Goal: Information Seeking & Learning: Learn about a topic

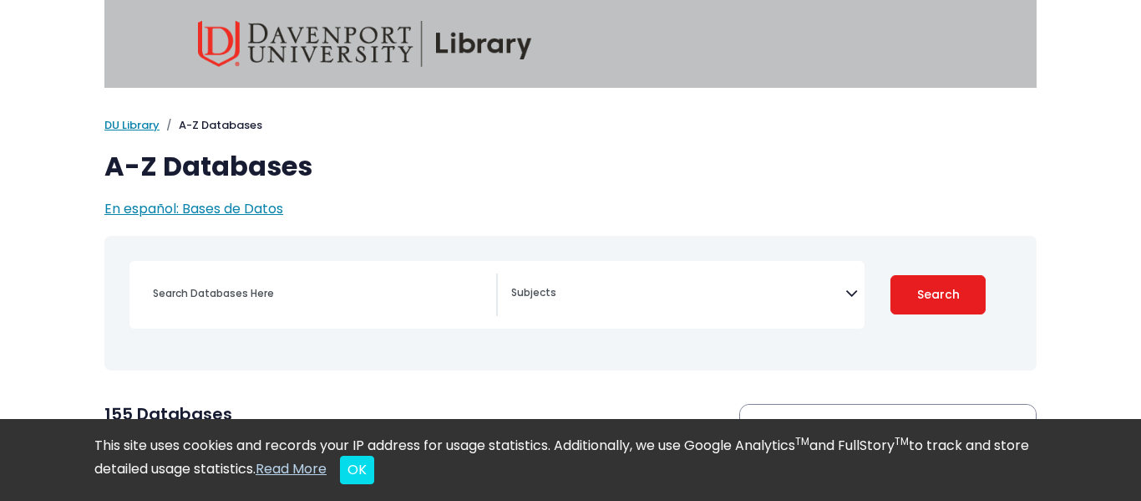
scroll to position [219, 0]
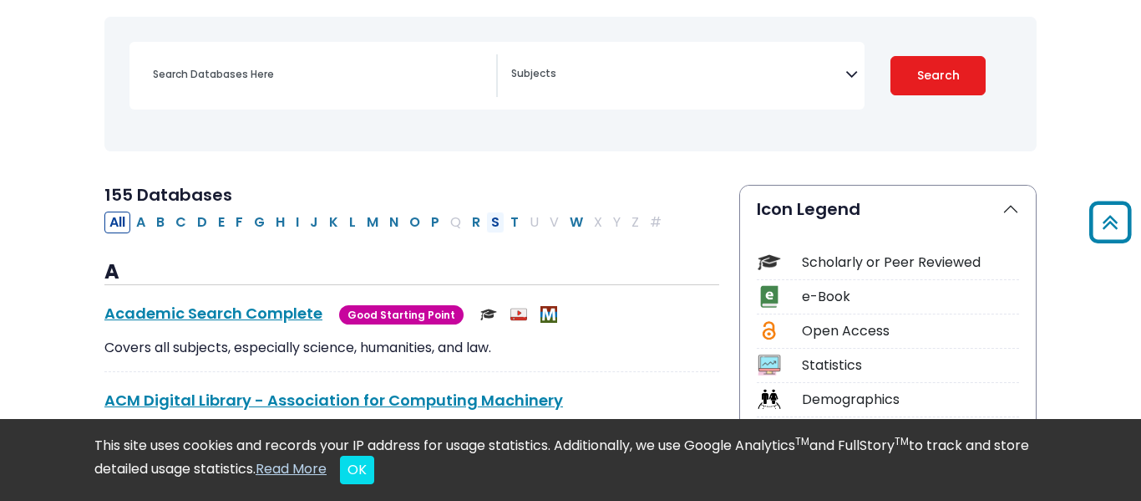
click at [489, 226] on button "S" at bounding box center [495, 222] width 18 height 22
select select "Database Subject Filter"
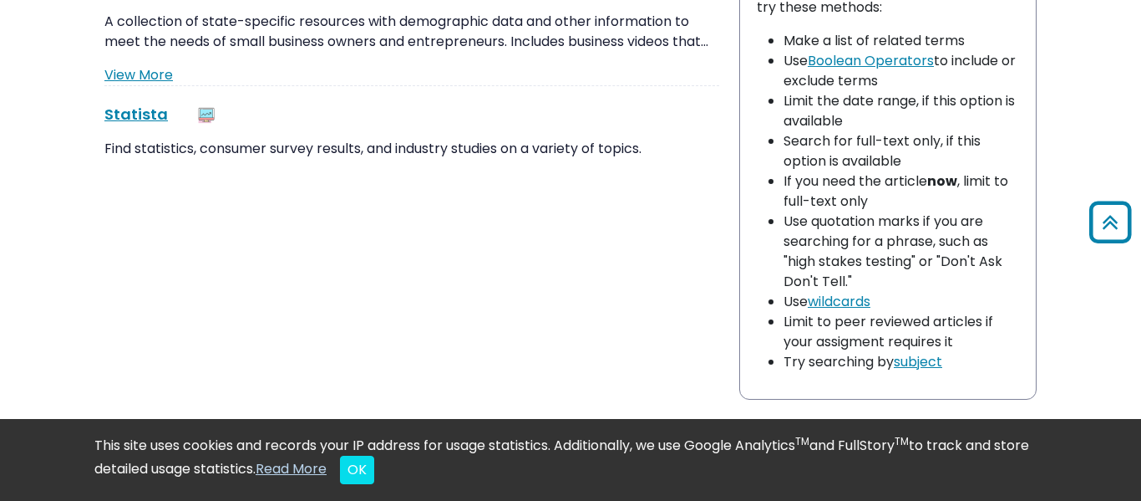
scroll to position [1314, 0]
click at [155, 115] on link "Statista This link opens in a new window" at bounding box center [136, 113] width 64 height 21
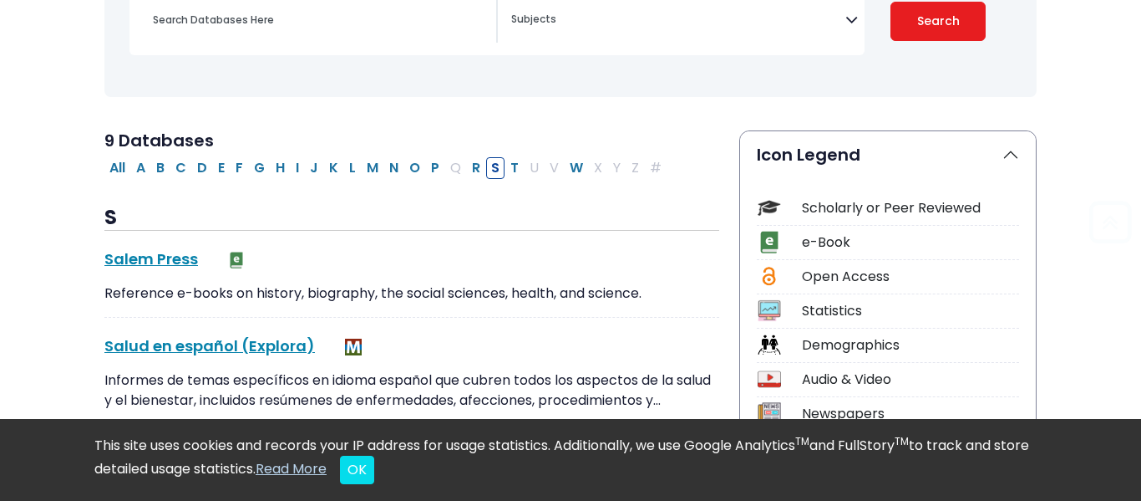
scroll to position [272, 0]
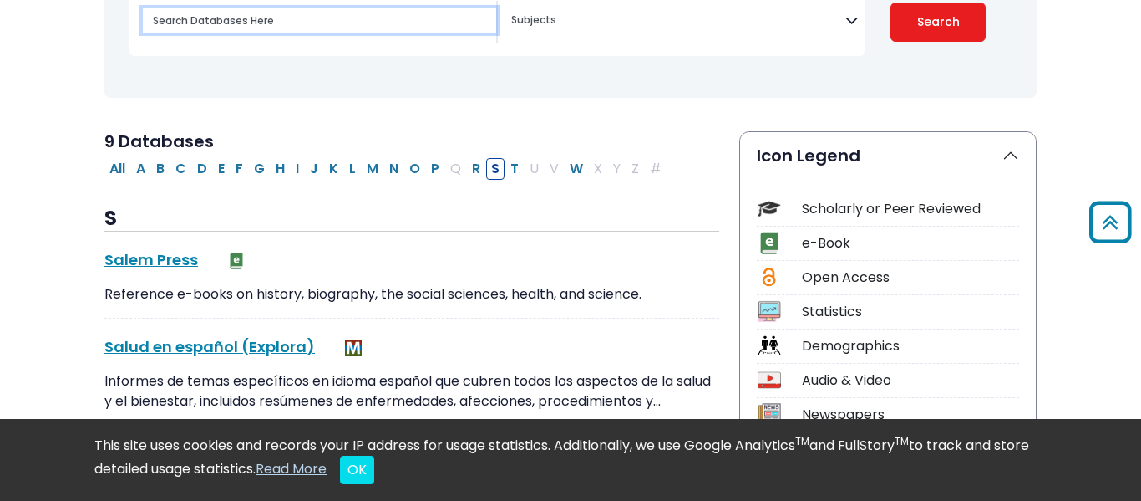
click at [299, 18] on input "Search database by title or keyword" at bounding box center [319, 20] width 353 height 24
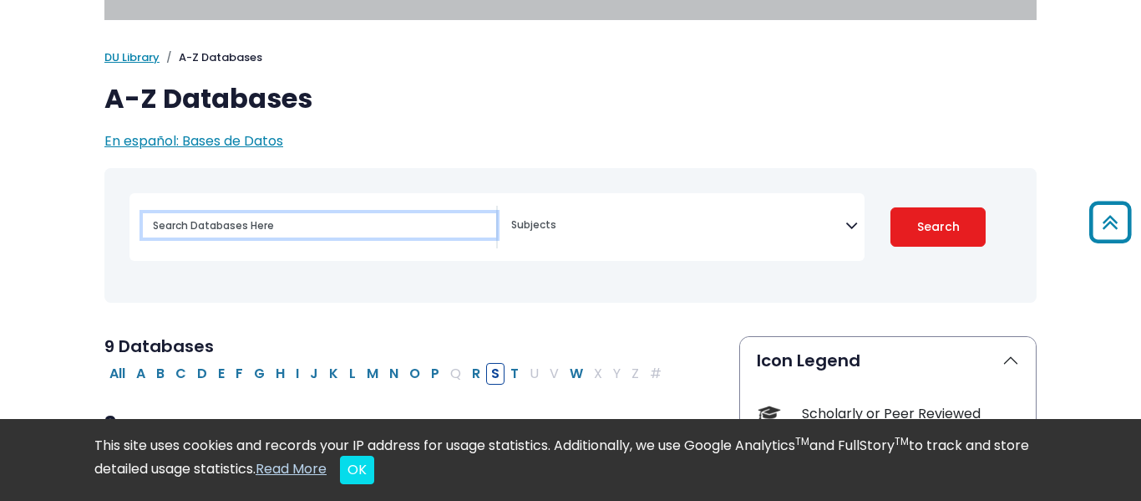
scroll to position [0, 0]
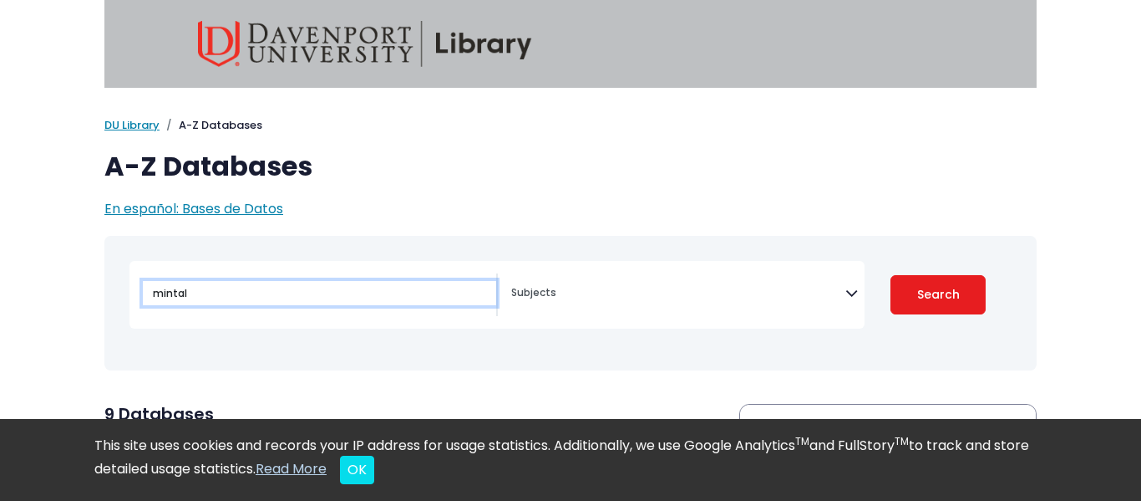
type input "mintal"
click at [891, 275] on button "Search" at bounding box center [938, 294] width 95 height 39
select select "Database Subject Filter"
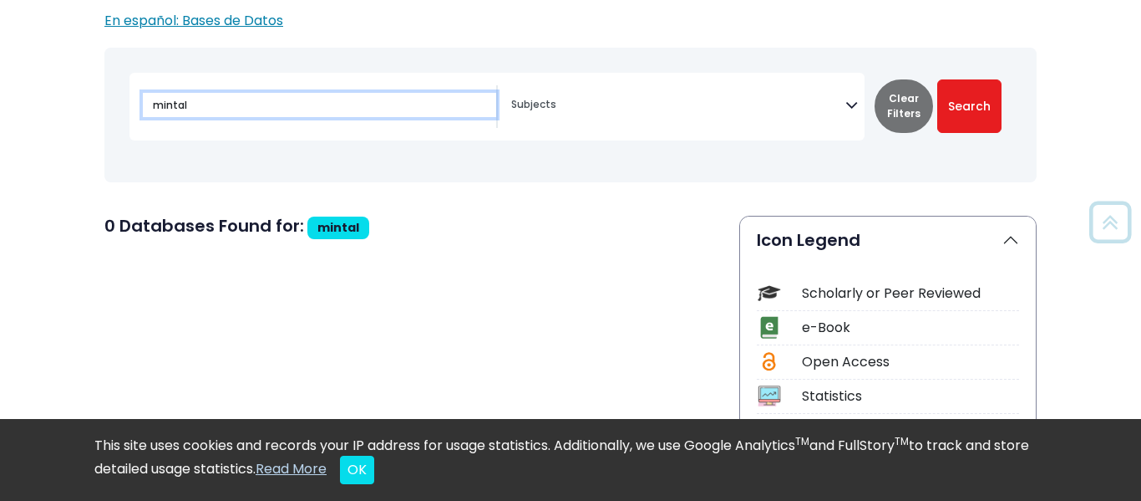
scroll to position [186, 0]
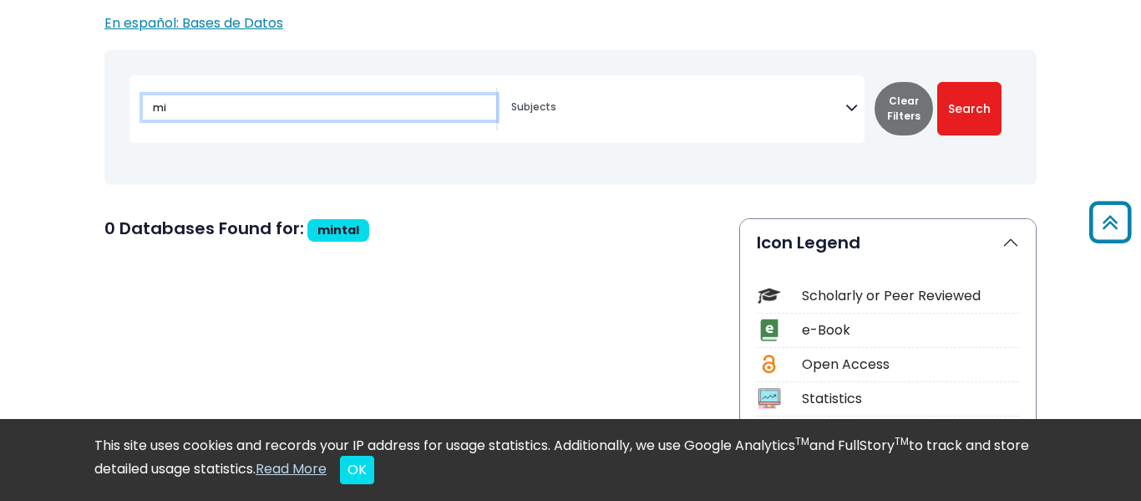
type input "m"
click at [938, 82] on button "Search" at bounding box center [970, 108] width 64 height 53
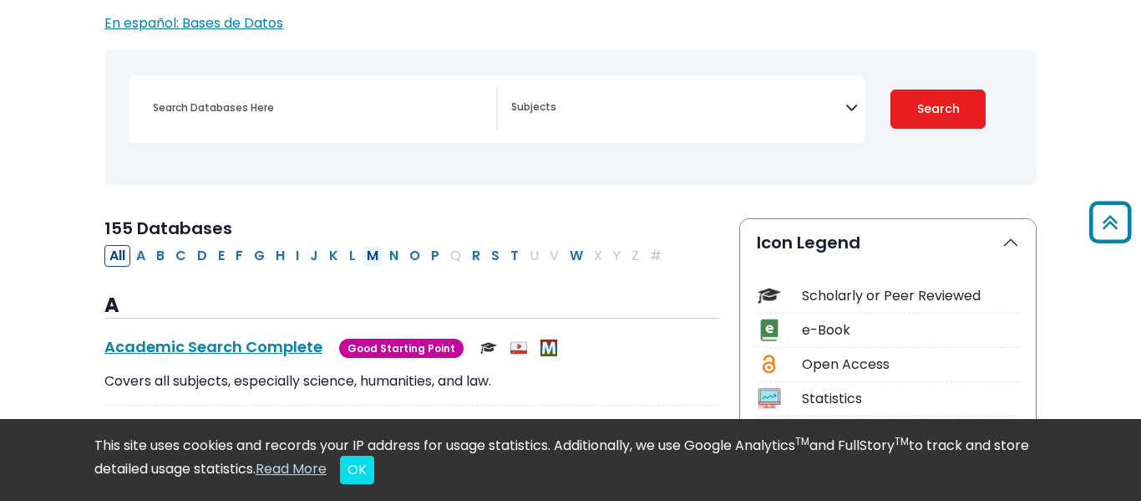
click at [373, 263] on button "M" at bounding box center [373, 256] width 22 height 22
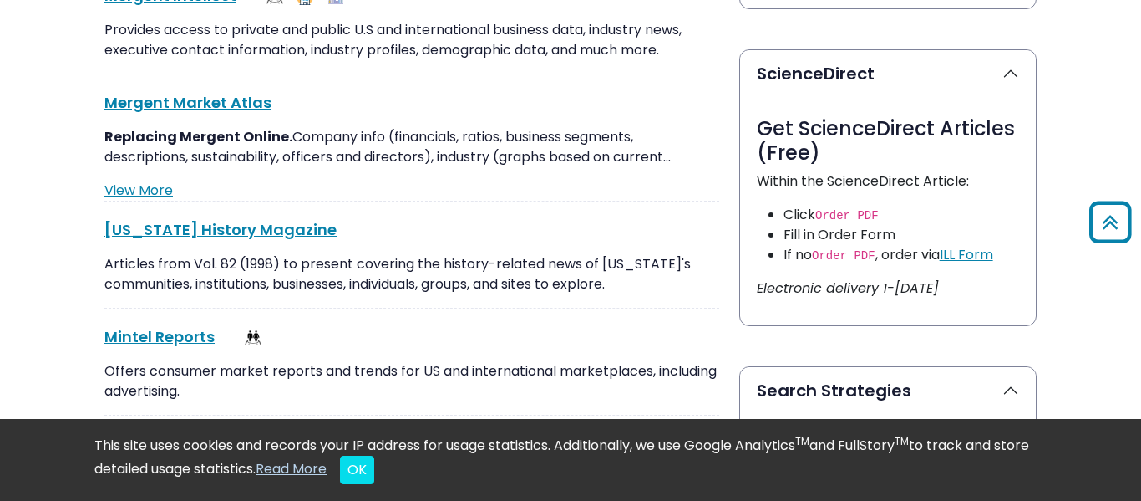
scroll to position [973, 0]
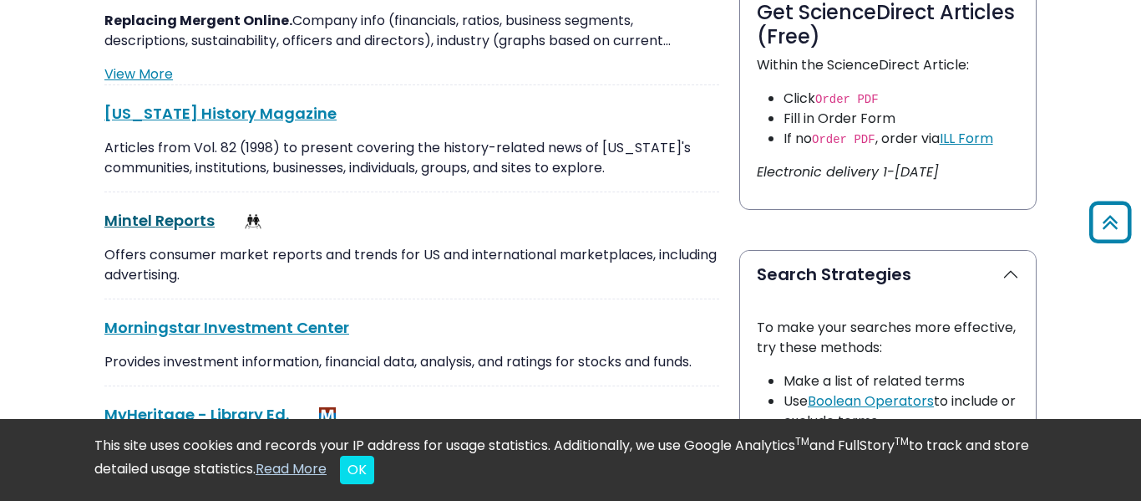
click at [155, 218] on link "Mintel Reports This link opens in a new window" at bounding box center [159, 220] width 110 height 21
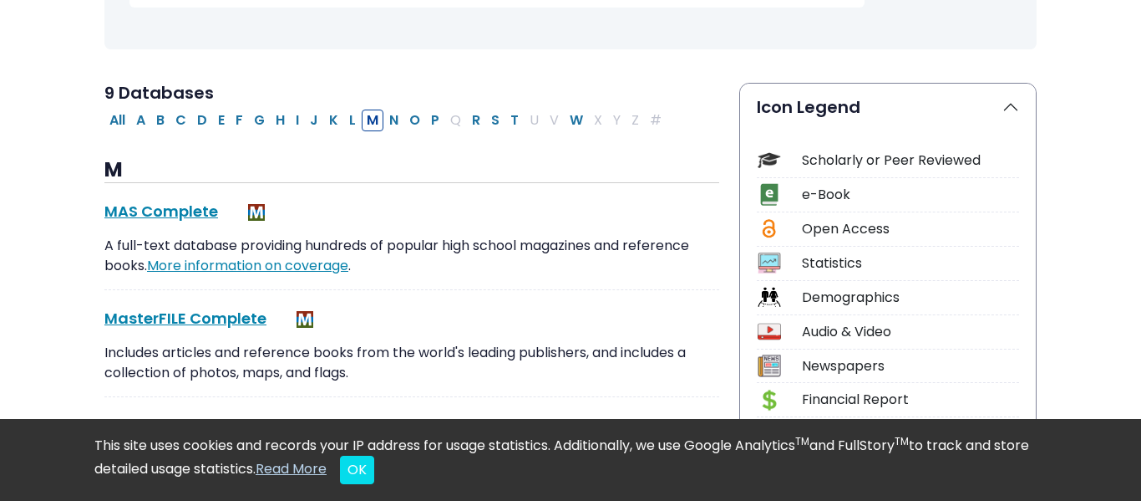
scroll to position [318, 0]
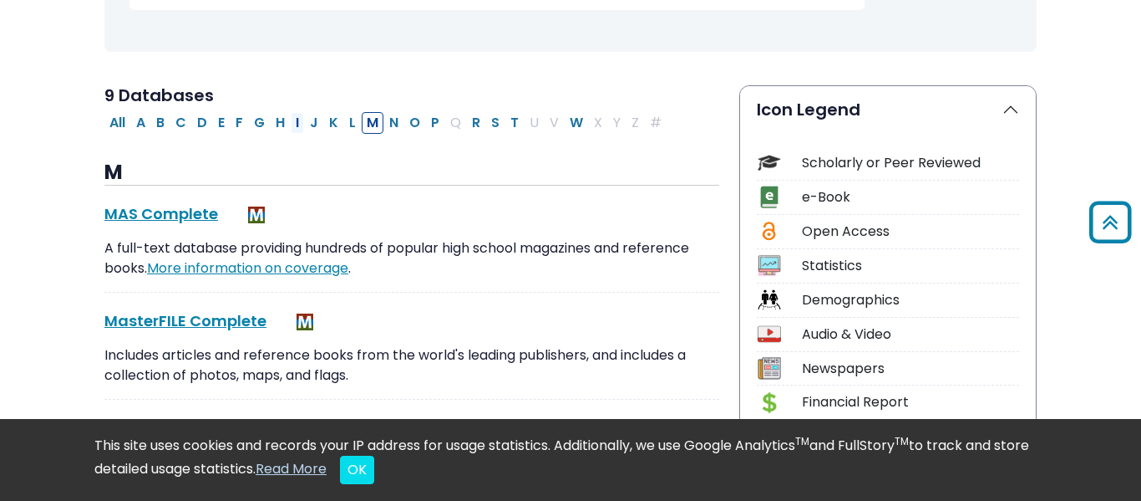
click at [297, 126] on button "I" at bounding box center [297, 123] width 13 height 22
select select "Database Subject Filter"
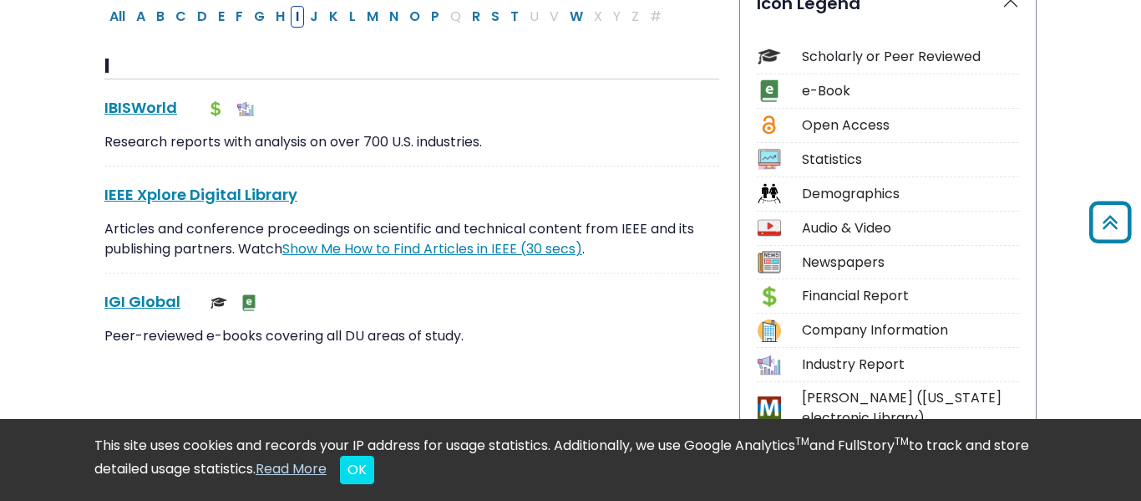
scroll to position [427, 0]
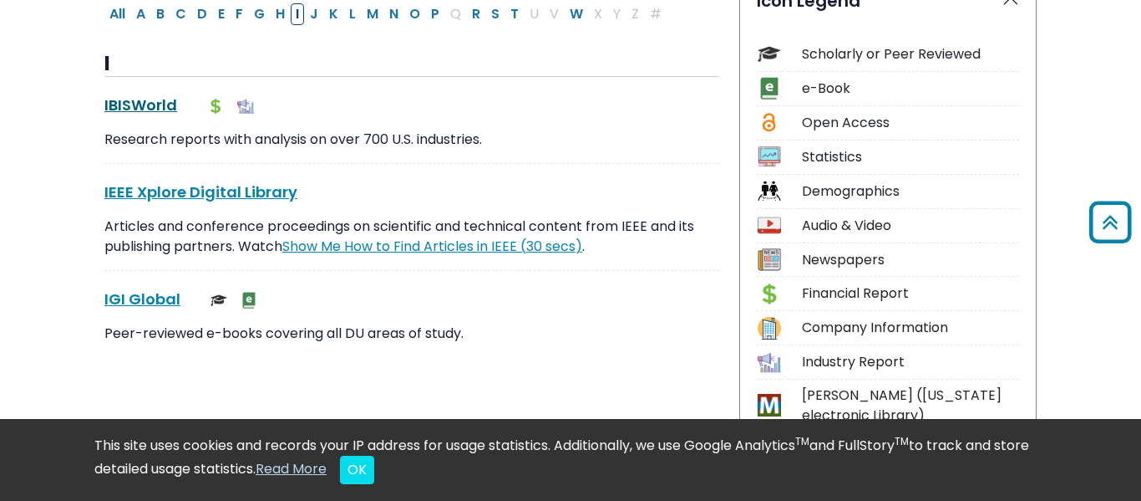
click at [121, 109] on link "IBISWorld This link opens in a new window" at bounding box center [140, 104] width 73 height 21
